Goal: Transaction & Acquisition: Purchase product/service

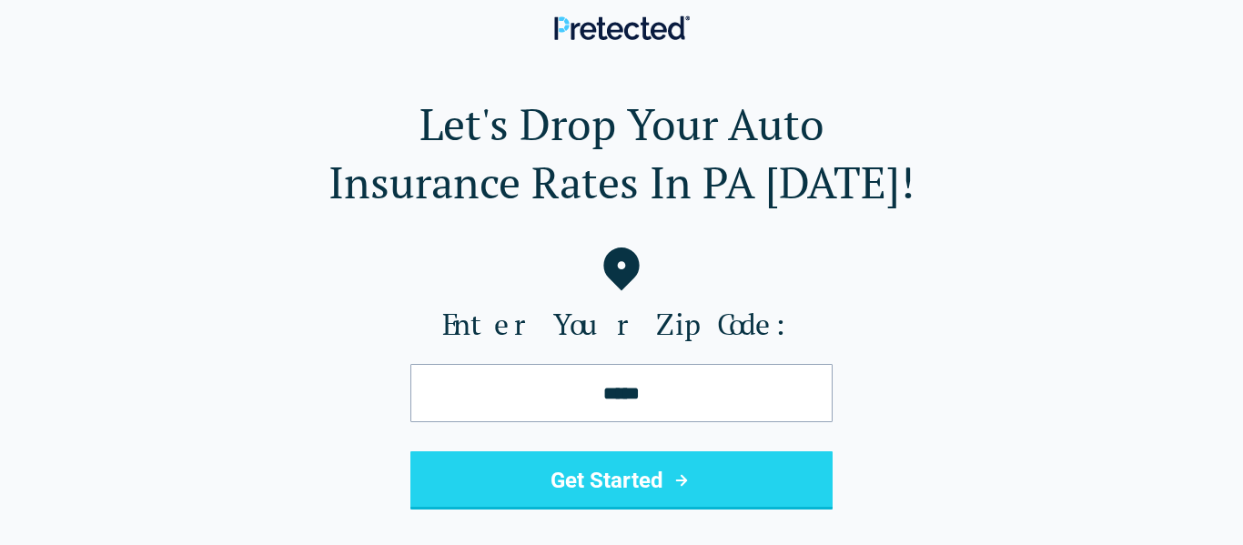
type input "*****"
click at [602, 474] on button "Get Started" at bounding box center [622, 481] width 422 height 58
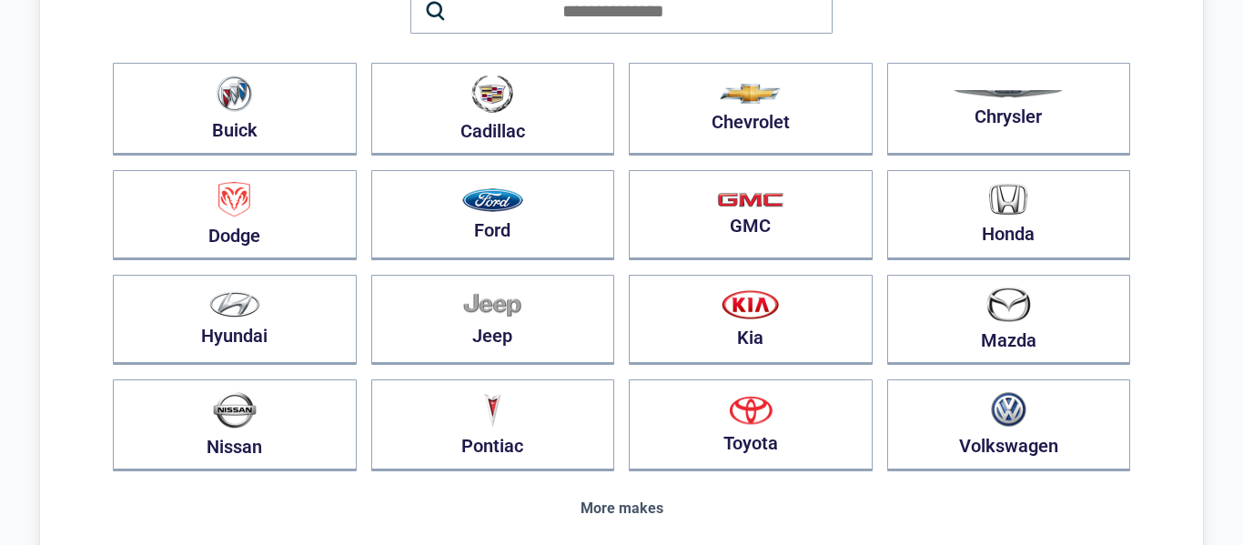
scroll to position [200, 0]
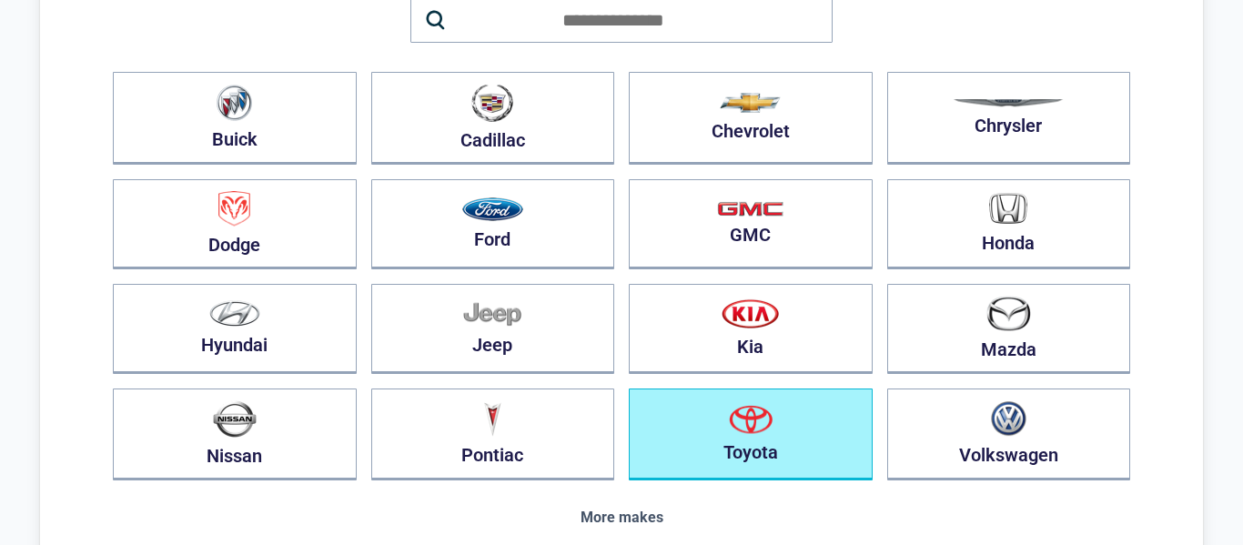
click at [732, 414] on img "button" at bounding box center [751, 419] width 44 height 29
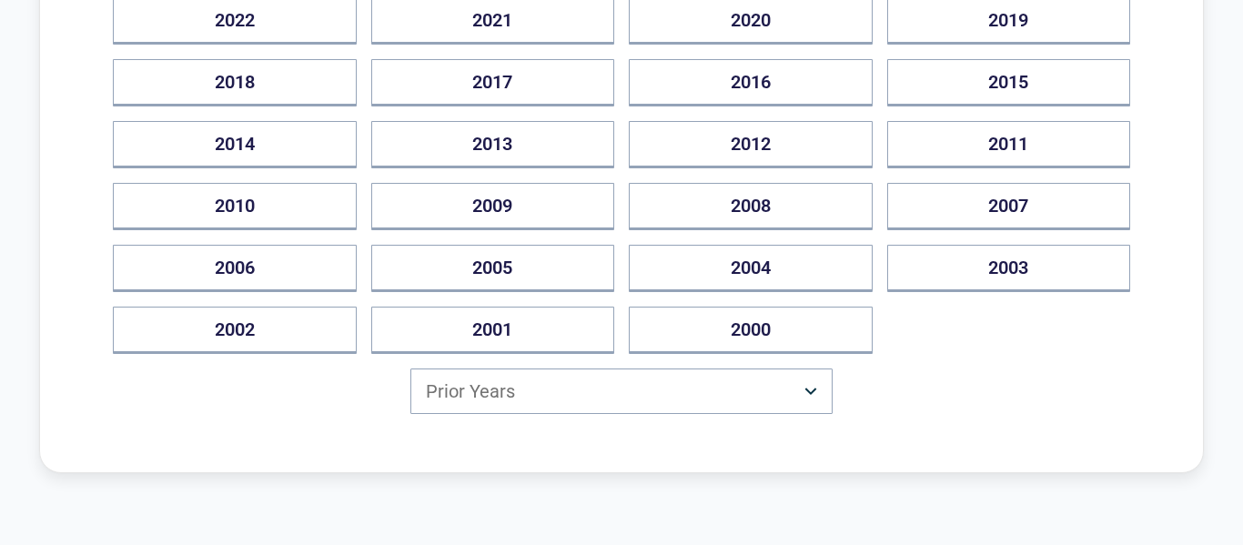
scroll to position [378, 0]
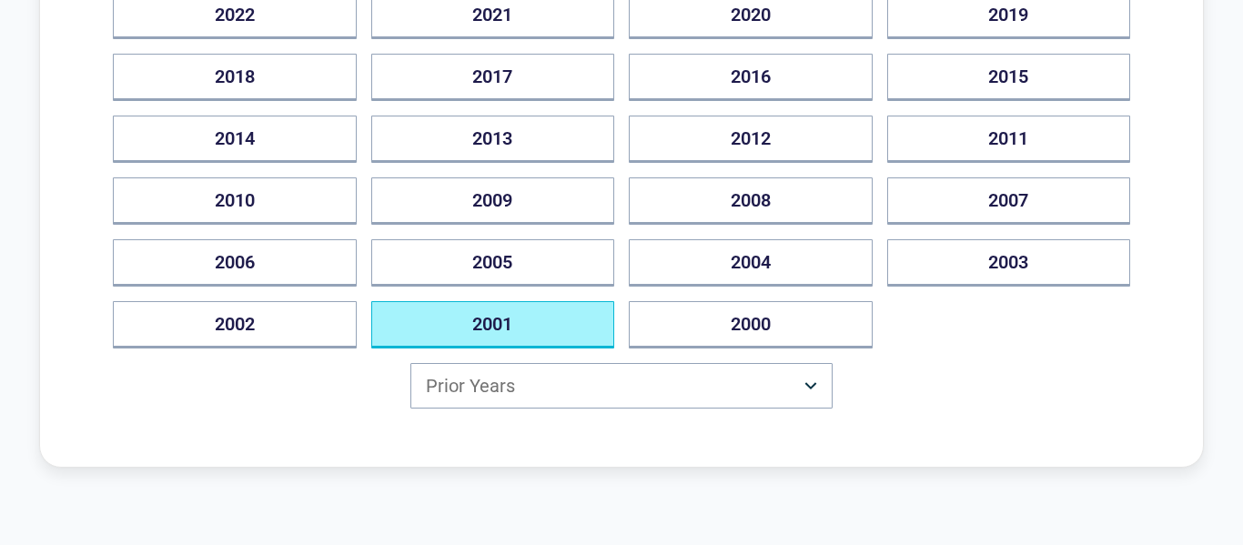
click at [560, 318] on button "2001" at bounding box center [493, 324] width 244 height 47
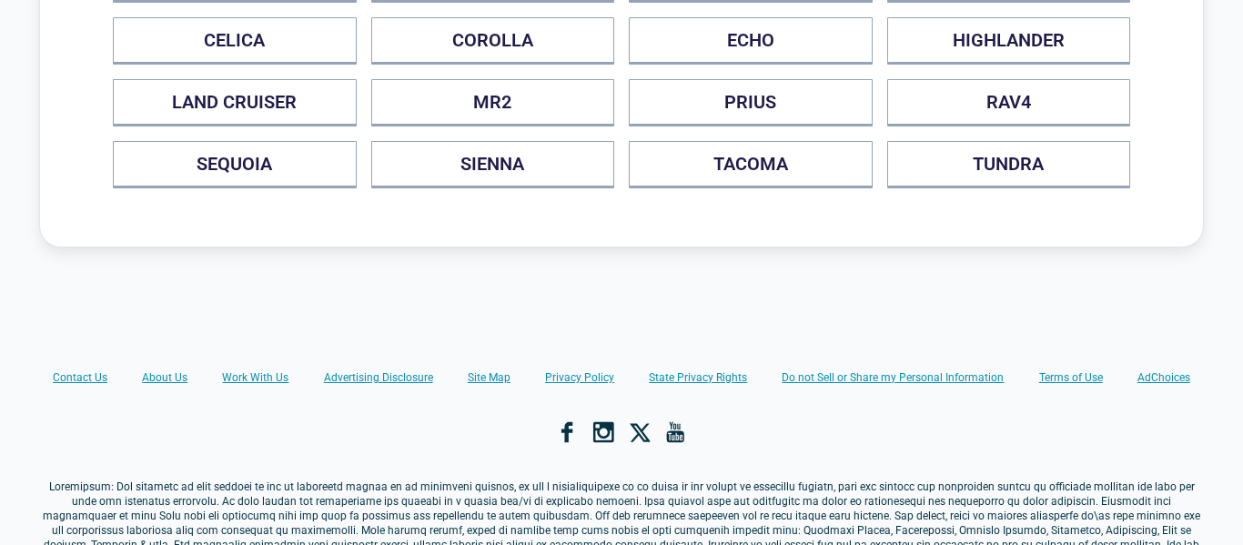
scroll to position [0, 0]
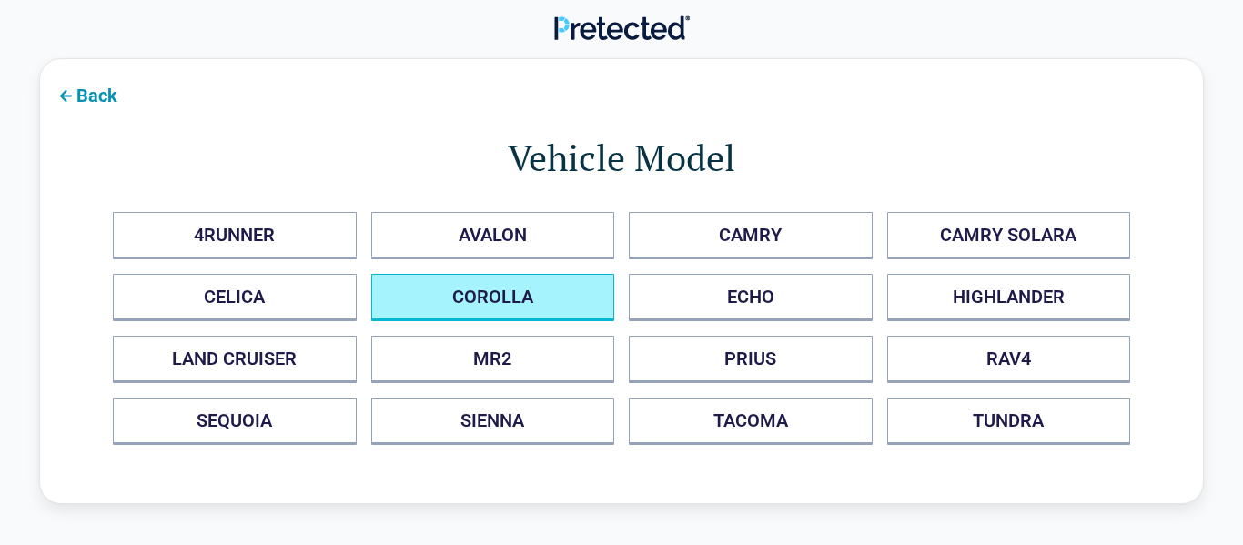
click at [547, 282] on button "COROLLA" at bounding box center [493, 297] width 244 height 47
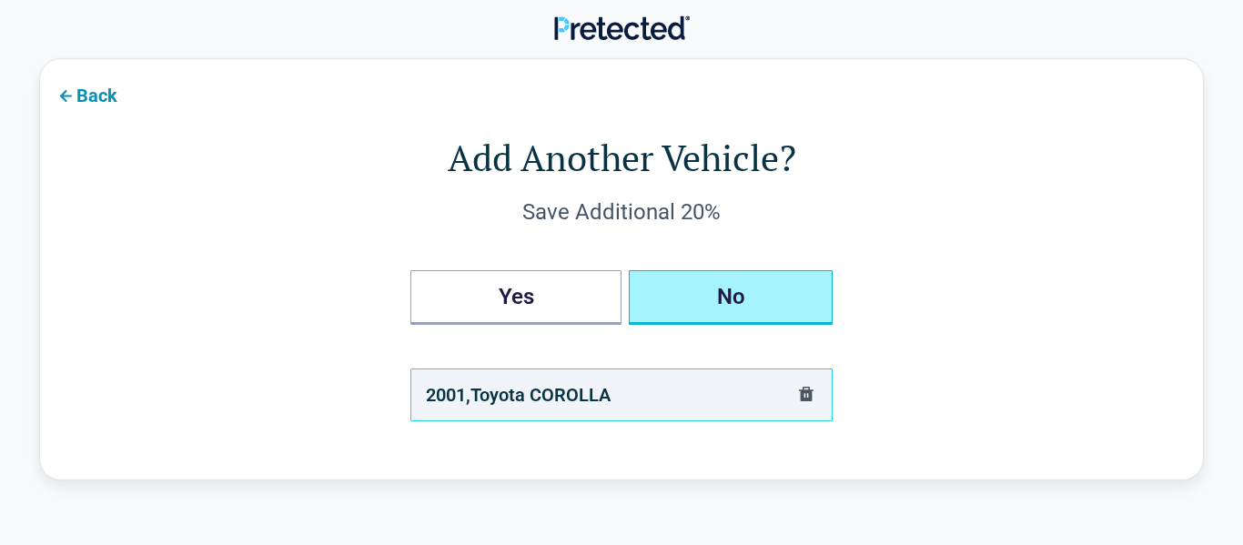
click at [739, 308] on button "No" at bounding box center [731, 297] width 204 height 55
